Goal: Task Accomplishment & Management: Use online tool/utility

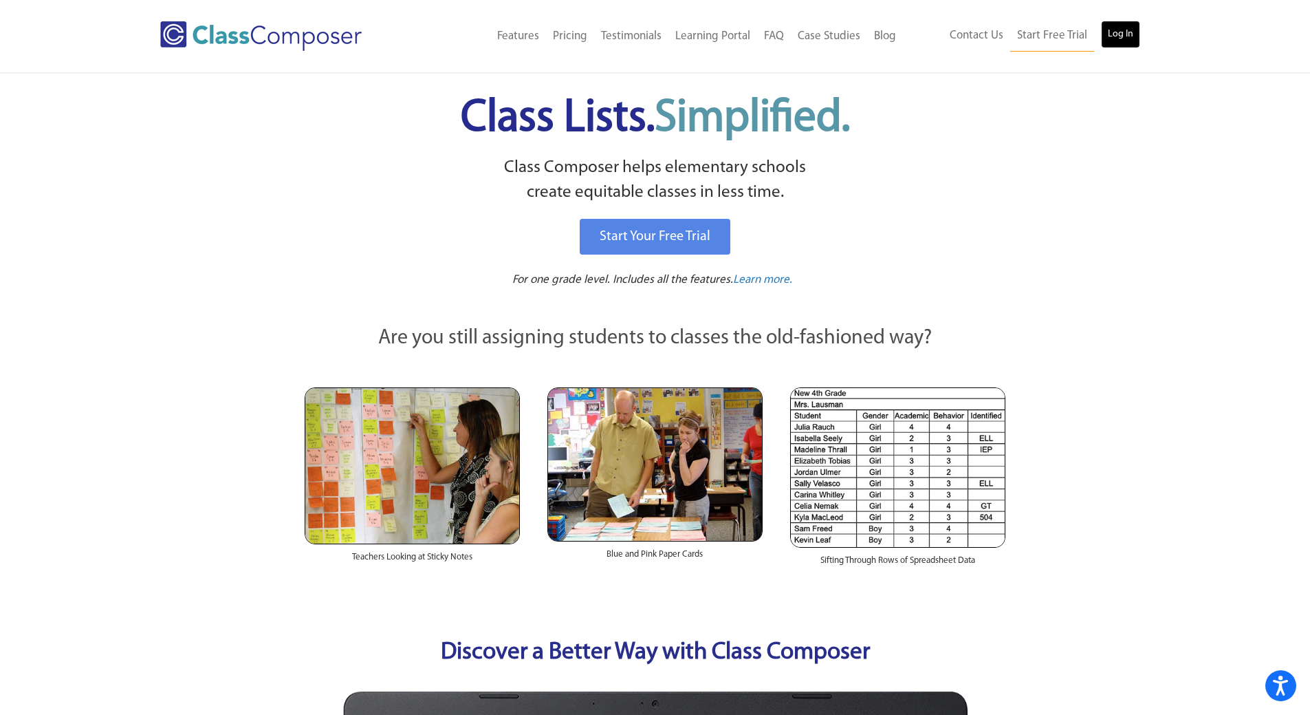
click at [1126, 44] on link "Log In" at bounding box center [1120, 35] width 39 height 28
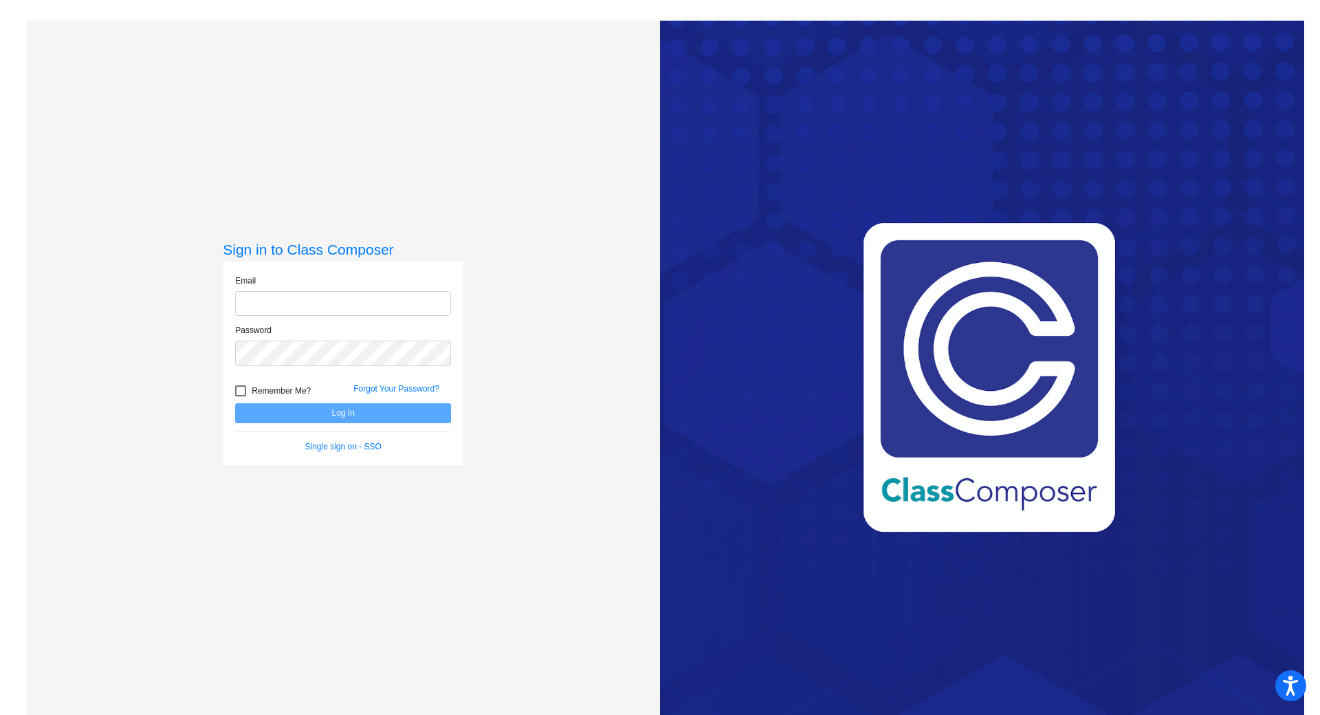
type input "[PERSON_NAME][EMAIL_ADDRESS][PERSON_NAME][DOMAIN_NAME]"
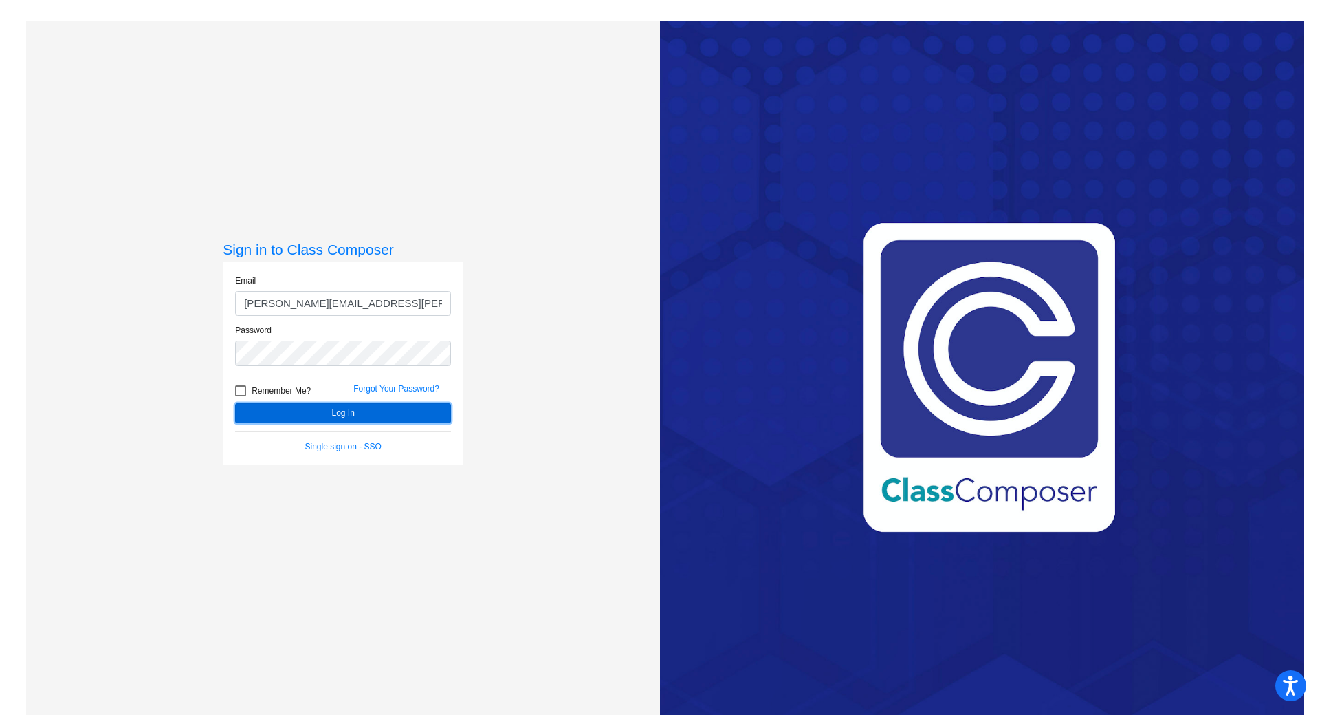
click at [383, 414] on button "Log In" at bounding box center [343, 413] width 216 height 20
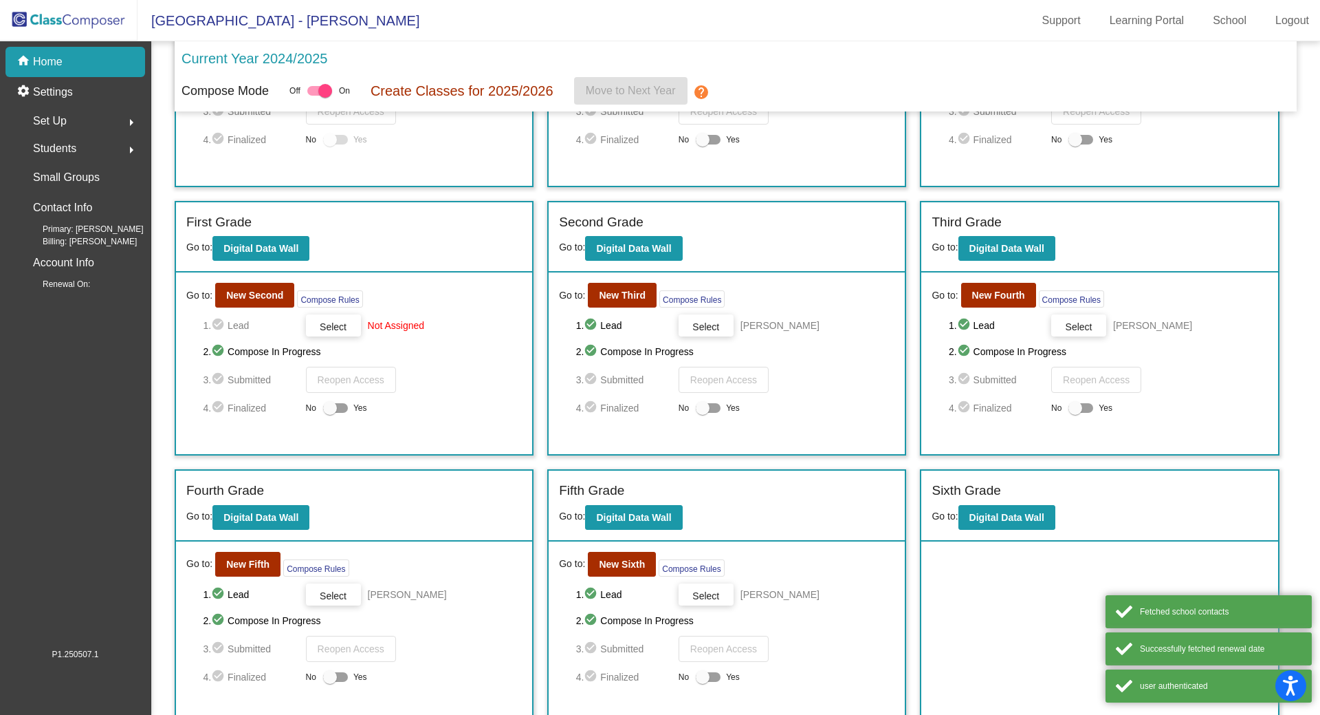
scroll to position [197, 0]
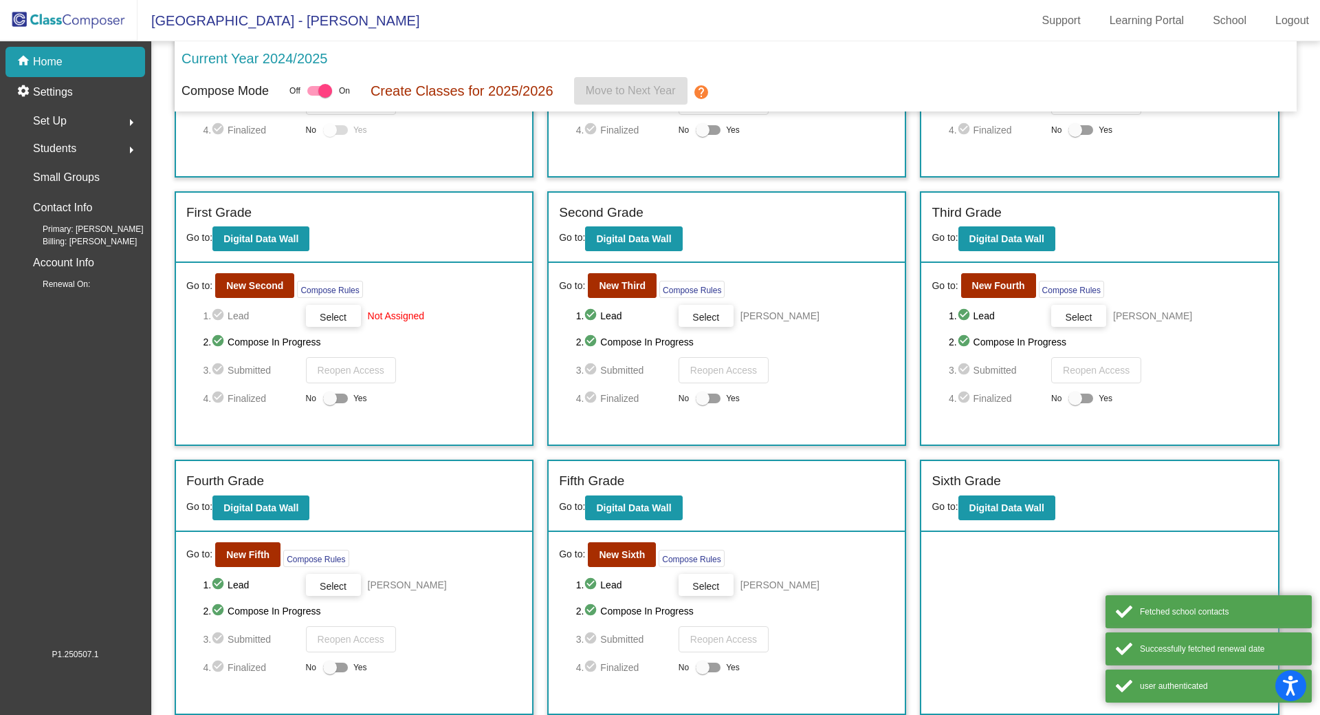
click at [610, 567] on div "Go to: New Sixth Compose Rules 1. check_circle Lead Select Jackie Skrmetti 2. c…" at bounding box center [727, 623] width 356 height 182
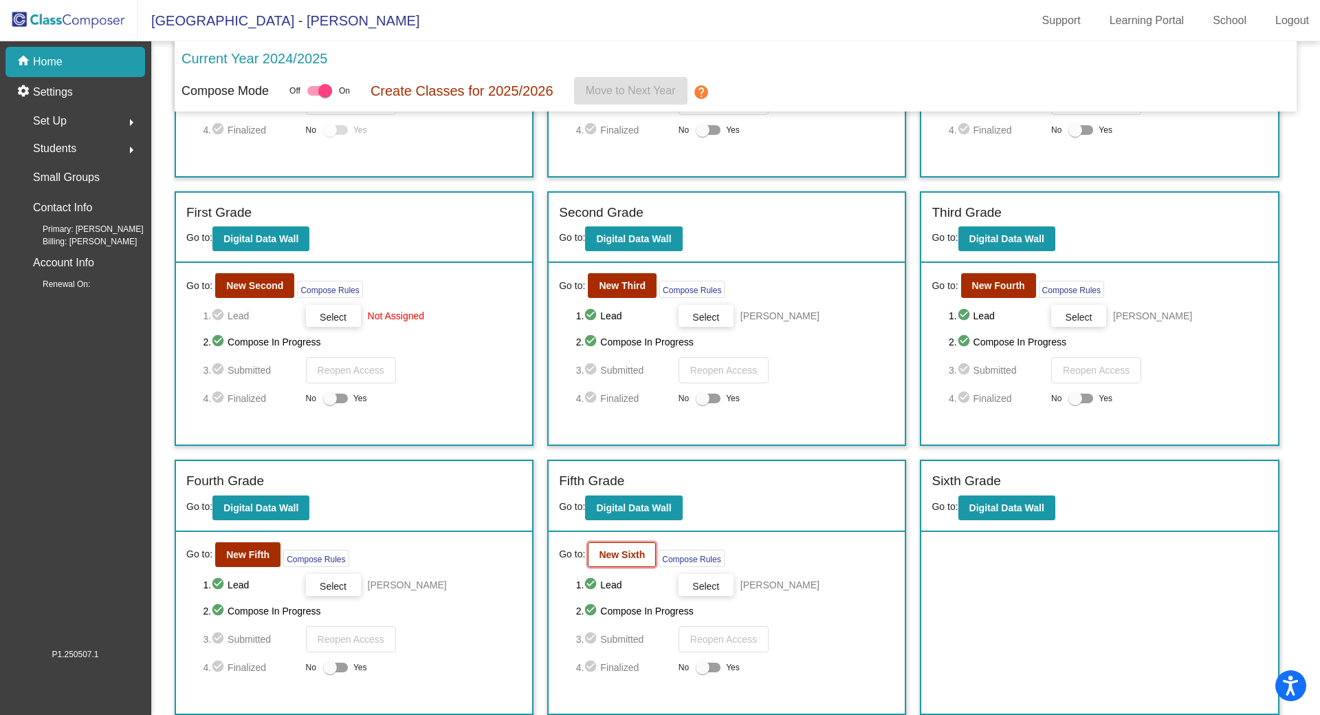
click at [613, 560] on button "New Sixth" at bounding box center [622, 554] width 68 height 25
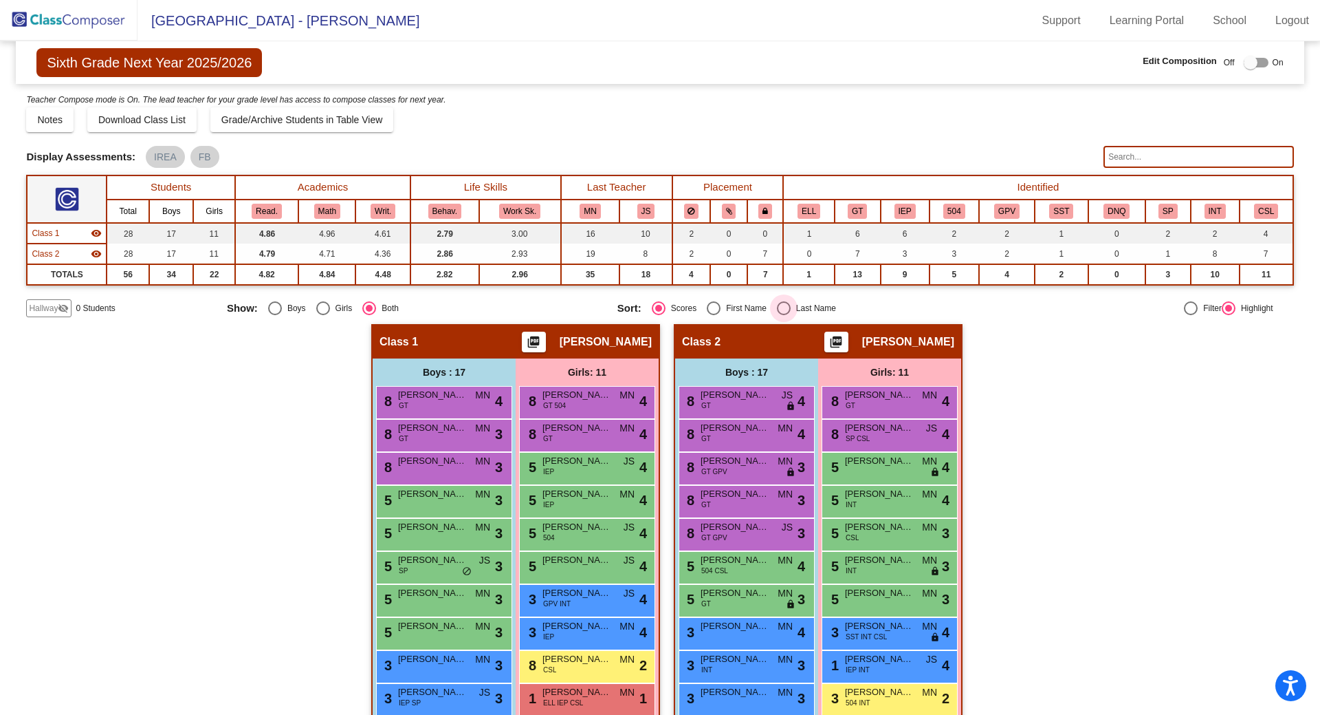
click at [783, 306] on div "Select an option" at bounding box center [784, 308] width 14 height 14
click at [783, 315] on input "Last Name" at bounding box center [783, 315] width 1 height 1
radio input "true"
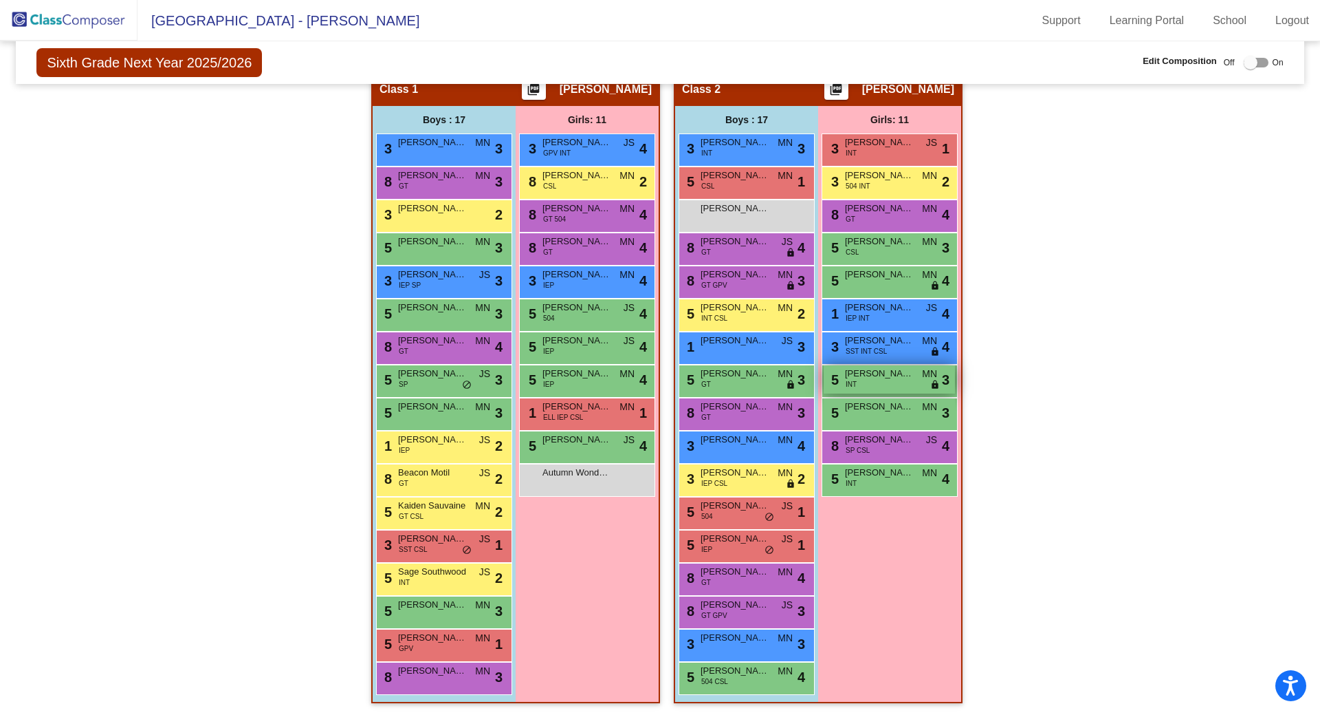
scroll to position [254, 0]
